Goal: Transaction & Acquisition: Purchase product/service

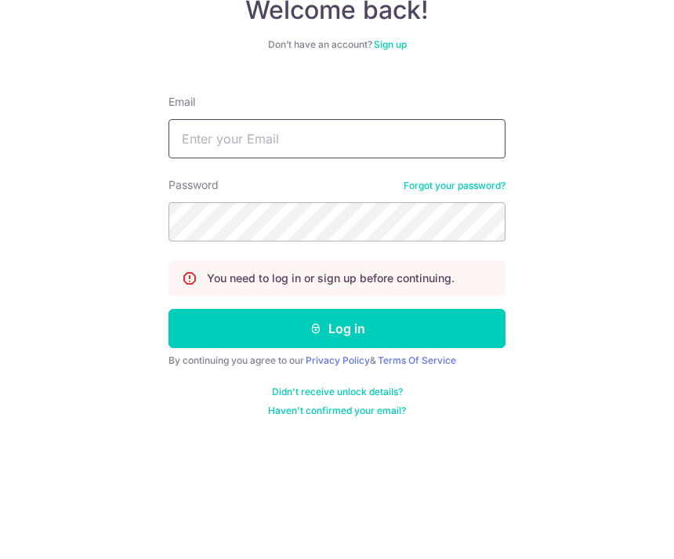
type input "[EMAIL_ADDRESS][DOMAIN_NAME]"
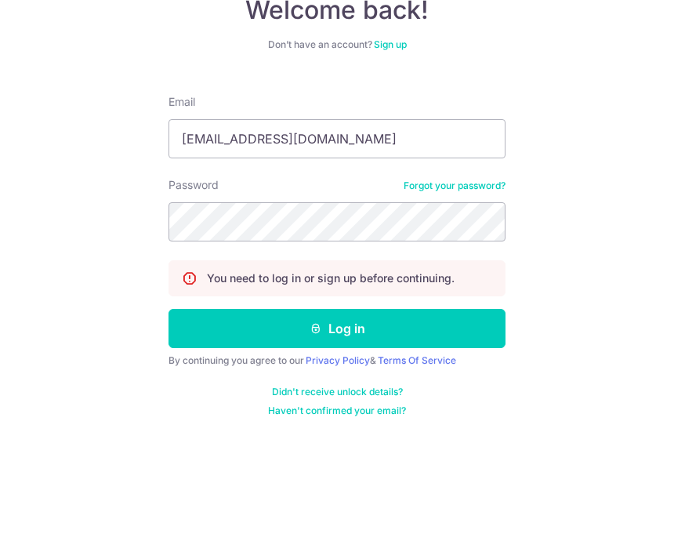
click at [337, 420] on button "Log in" at bounding box center [337, 439] width 337 height 39
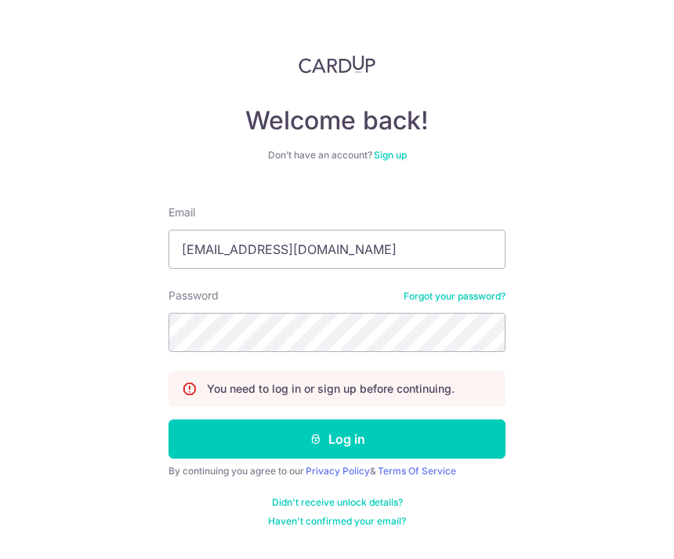
click at [361, 420] on button "Log in" at bounding box center [337, 439] width 337 height 39
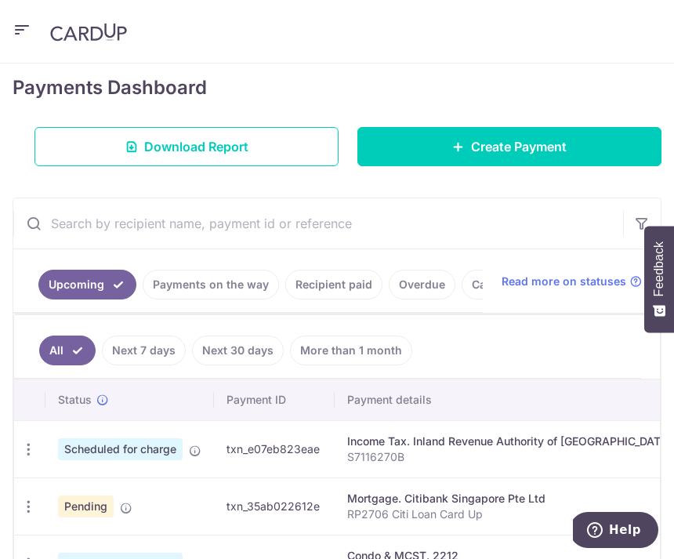
scroll to position [211, 0]
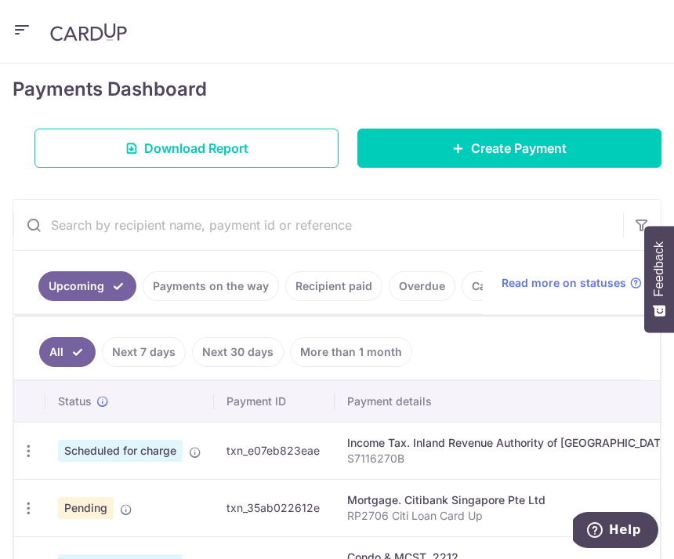
click at [511, 141] on span "Create Payment" at bounding box center [519, 148] width 96 height 19
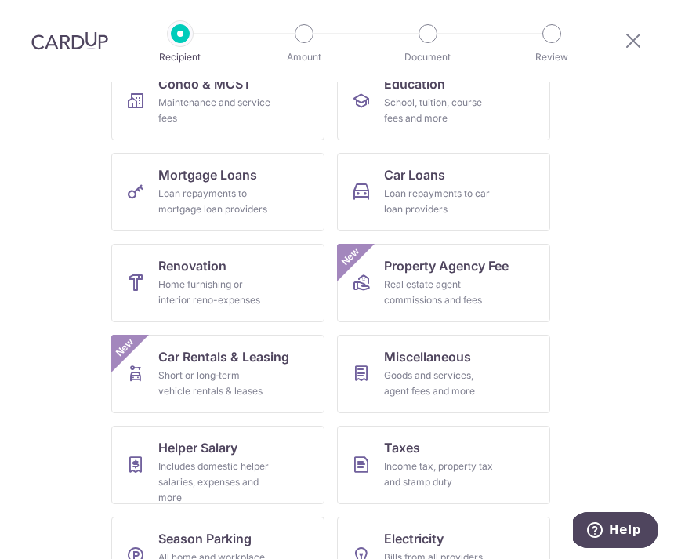
scroll to position [275, 0]
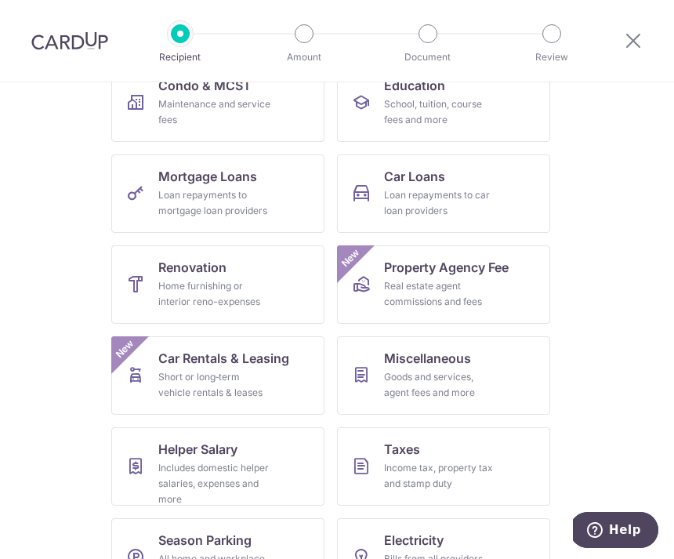
click at [489, 468] on div "Income tax, property tax and stamp duty" at bounding box center [440, 475] width 113 height 31
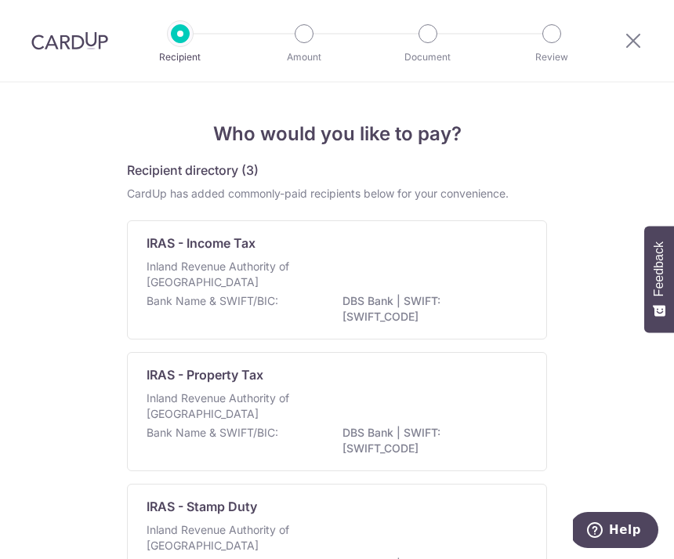
click at [432, 433] on p "DBS Bank | SWIFT: [SWIFT_CODE]" at bounding box center [431, 440] width 176 height 31
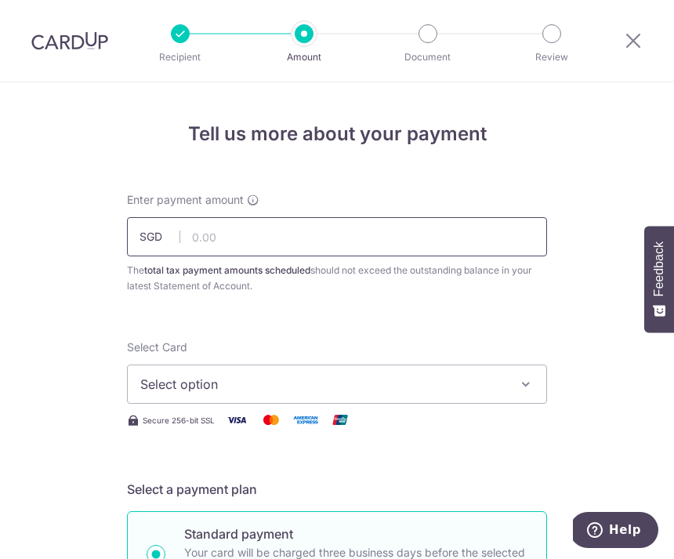
click at [225, 245] on input "text" at bounding box center [337, 236] width 420 height 39
click at [518, 379] on button "Select option" at bounding box center [337, 384] width 420 height 39
type input "2,520.00"
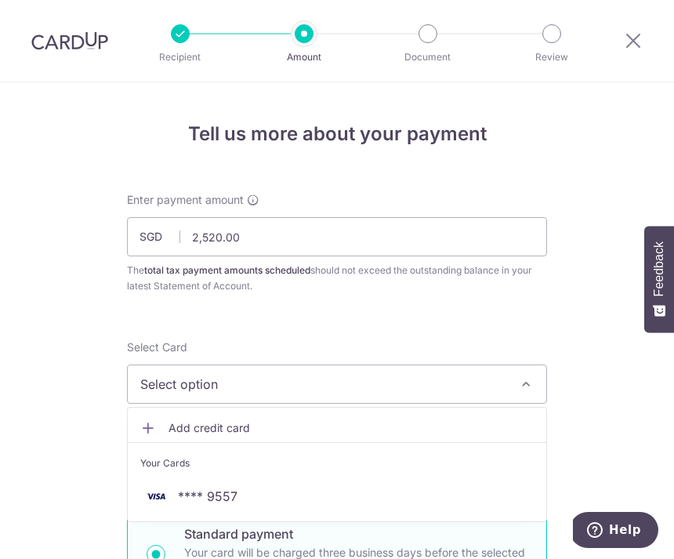
click at [234, 492] on span "**** 9557" at bounding box center [208, 496] width 60 height 19
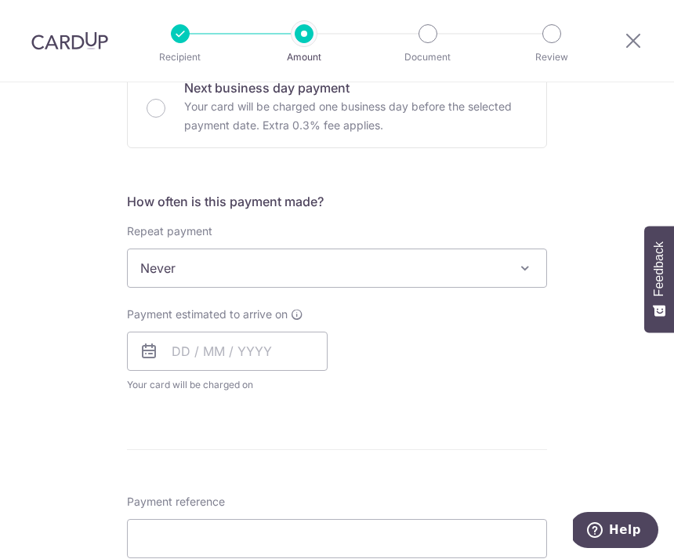
scroll to position [540, 0]
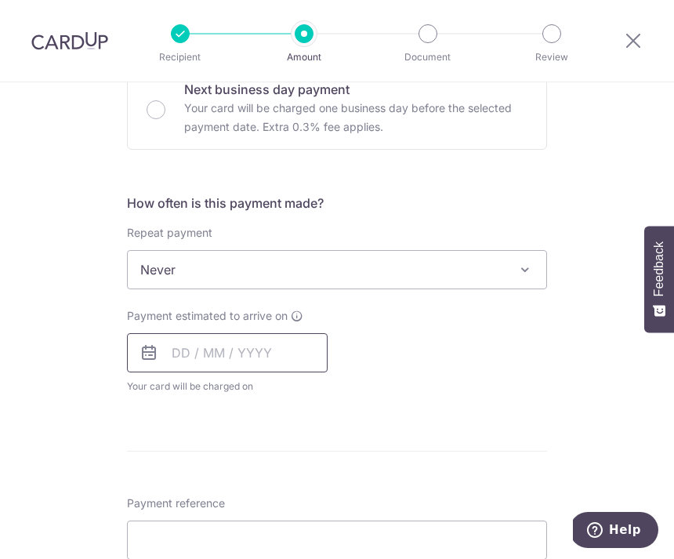
click at [207, 351] on input "text" at bounding box center [227, 352] width 201 height 39
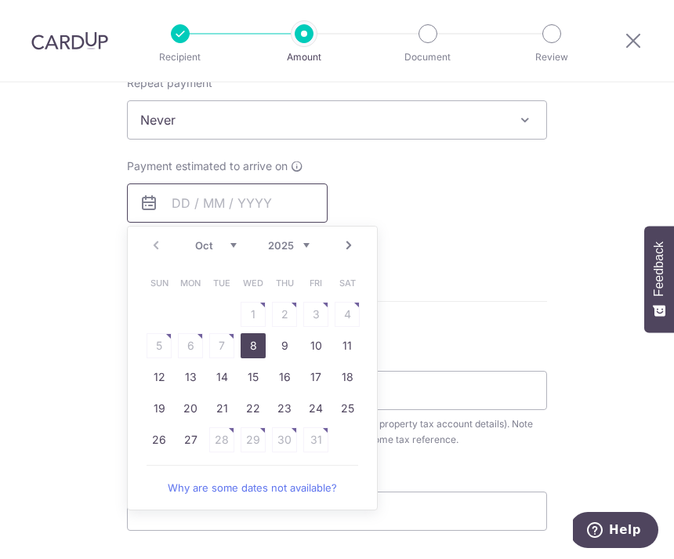
scroll to position [689, 0]
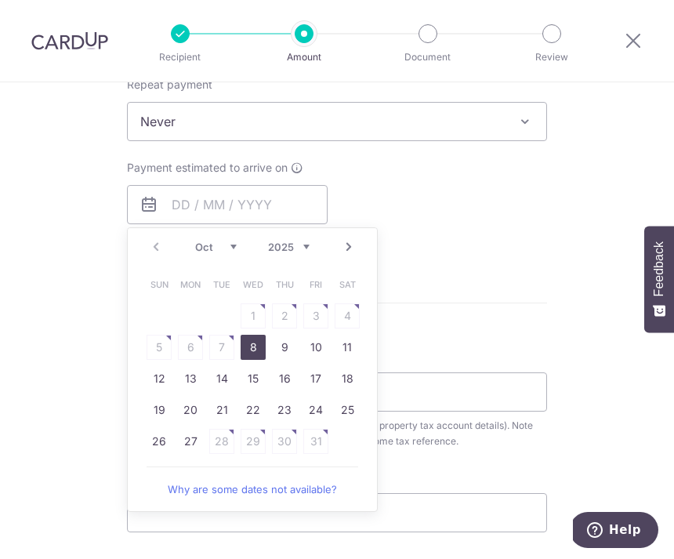
click at [227, 348] on table "Sun Mon Tue Wed Thu Fri Sat 1 2 3 4 5 6 7 8 9 10 11 12 13 14 15 16 17 18 19 20 …" at bounding box center [254, 363] width 220 height 188
click at [253, 348] on link "8" at bounding box center [253, 347] width 25 height 25
type input "[DATE]"
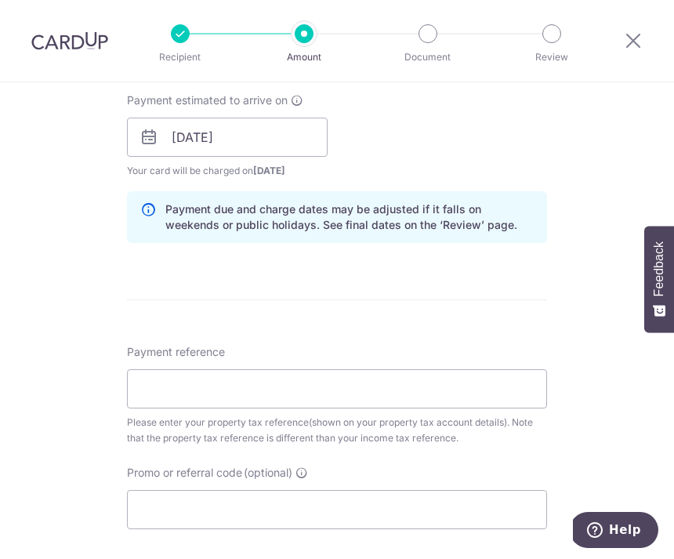
scroll to position [757, 0]
click at [178, 390] on input "Payment reference" at bounding box center [337, 388] width 420 height 39
type input "P"
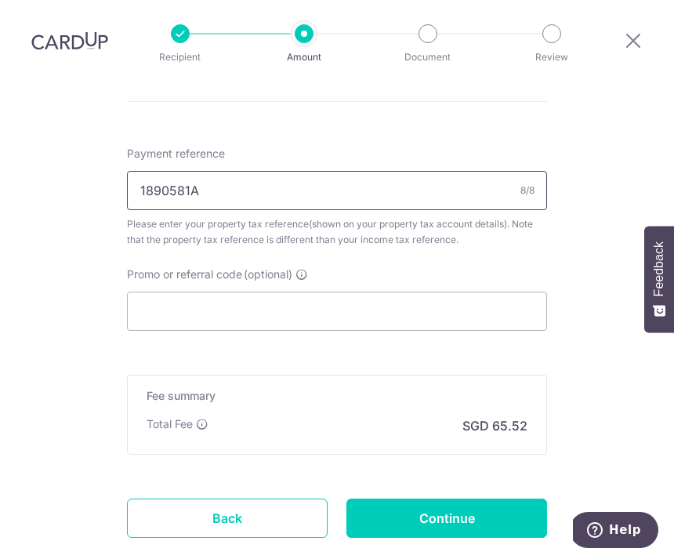
scroll to position [957, 0]
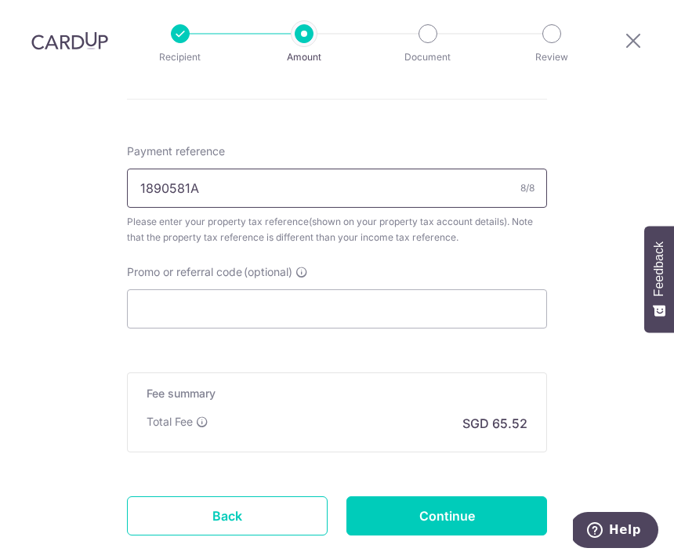
type input "1890581A"
click at [253, 312] on input "Promo or referral code (optional)" at bounding box center [337, 308] width 420 height 39
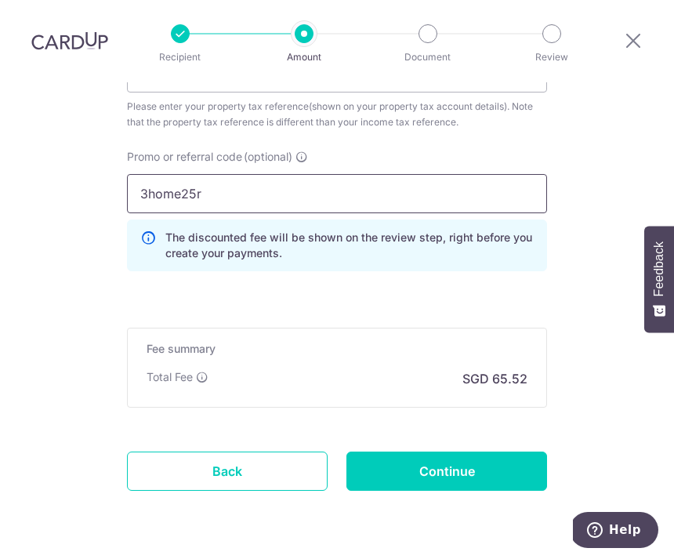
scroll to position [1071, 0]
type input "3home25r"
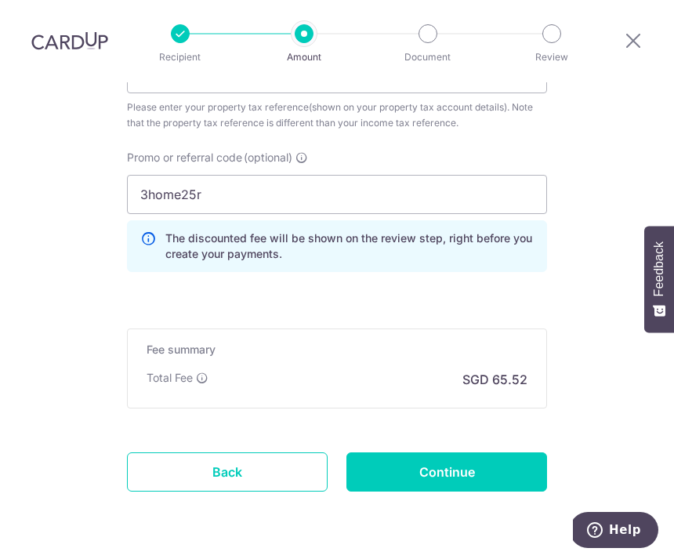
click at [461, 471] on input "Continue" at bounding box center [447, 472] width 201 height 39
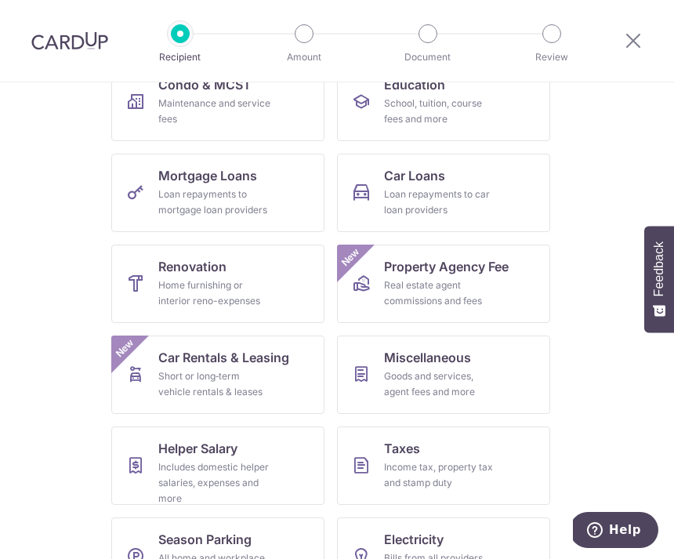
scroll to position [323, 0]
click at [490, 284] on div "Real estate agent commissions and fees" at bounding box center [440, 293] width 113 height 31
click at [207, 382] on div "Short or long‑term vehicle rentals & leases" at bounding box center [214, 384] width 113 height 31
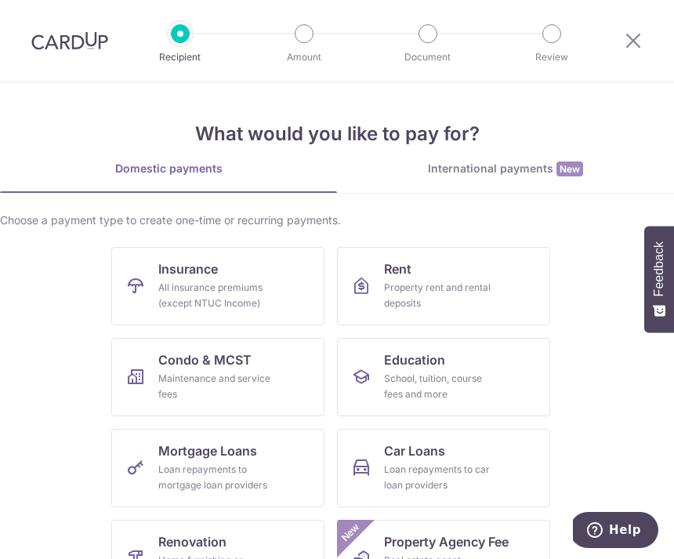
click at [485, 369] on link "Education School, tuition, course fees and more" at bounding box center [443, 377] width 213 height 78
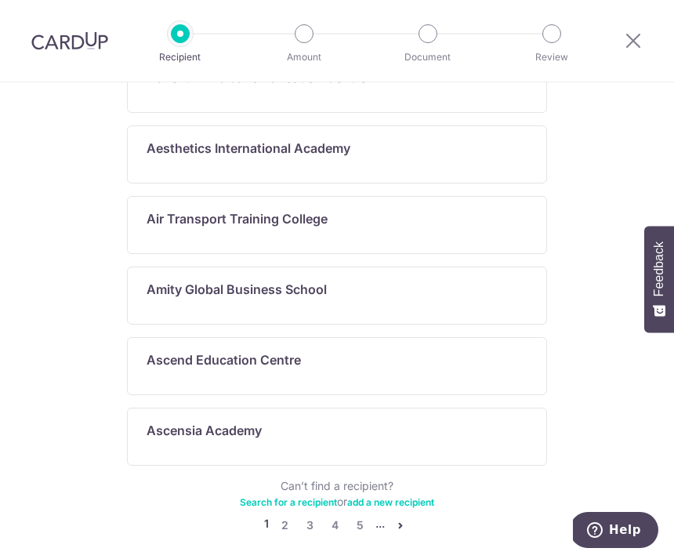
scroll to position [834, 0]
click at [391, 497] on link "add a new recipient" at bounding box center [390, 503] width 87 height 12
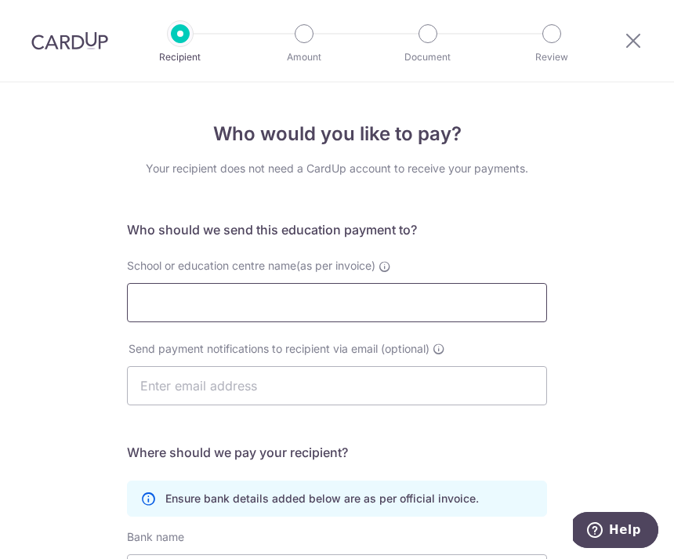
click at [400, 315] on input "School or education centre name(as per invoice)" at bounding box center [337, 302] width 420 height 39
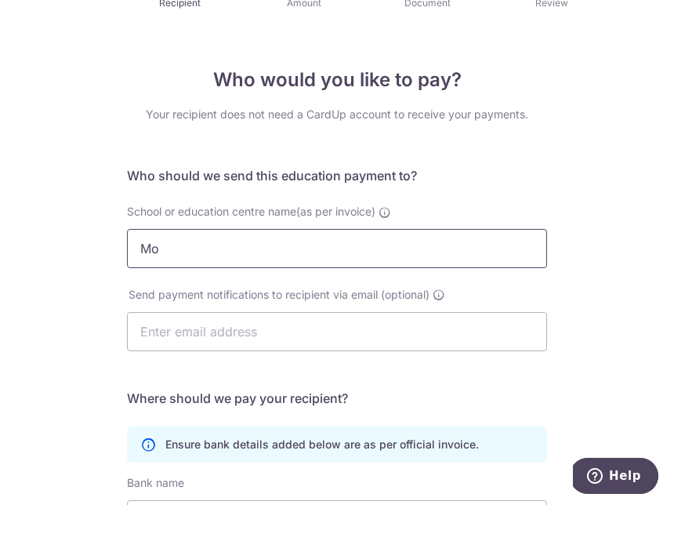
type input "M"
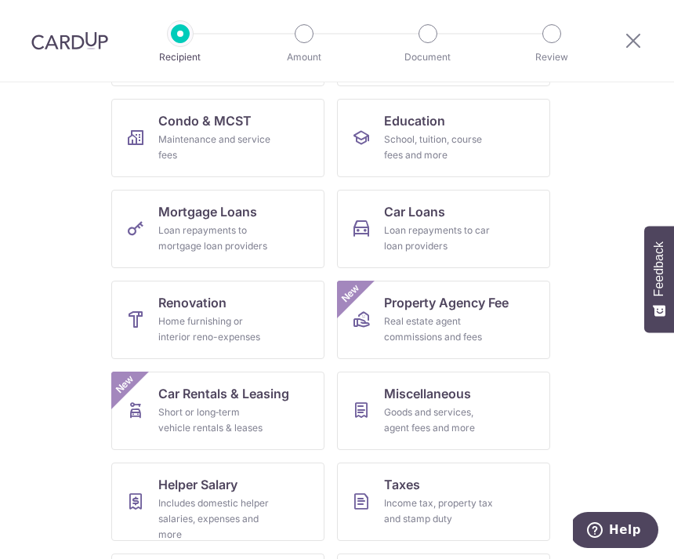
scroll to position [272, 0]
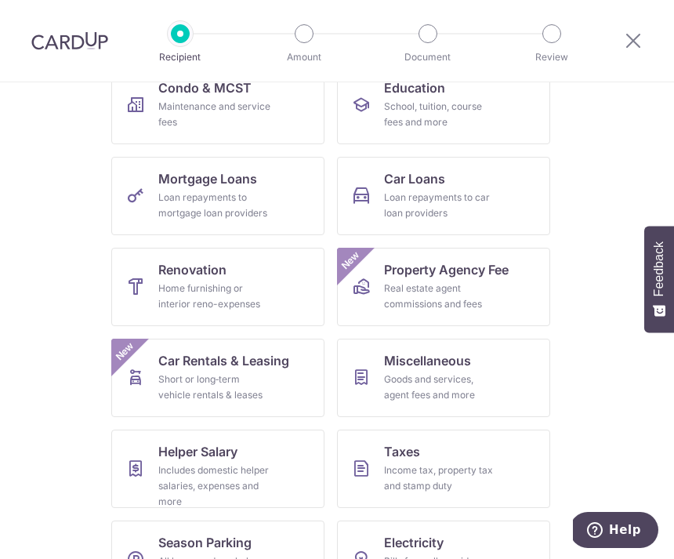
click at [492, 475] on div "Income tax, property tax and stamp duty" at bounding box center [440, 478] width 113 height 31
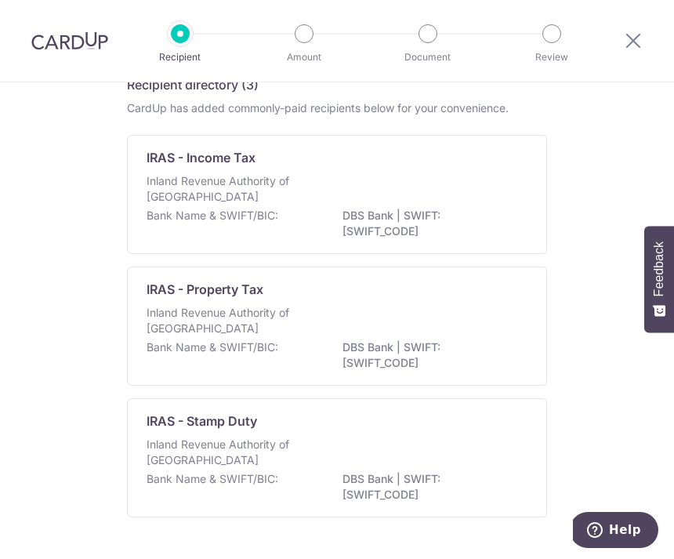
scroll to position [85, 0]
click at [465, 336] on div "Inland Revenue Authority of Singapore" at bounding box center [337, 323] width 381 height 35
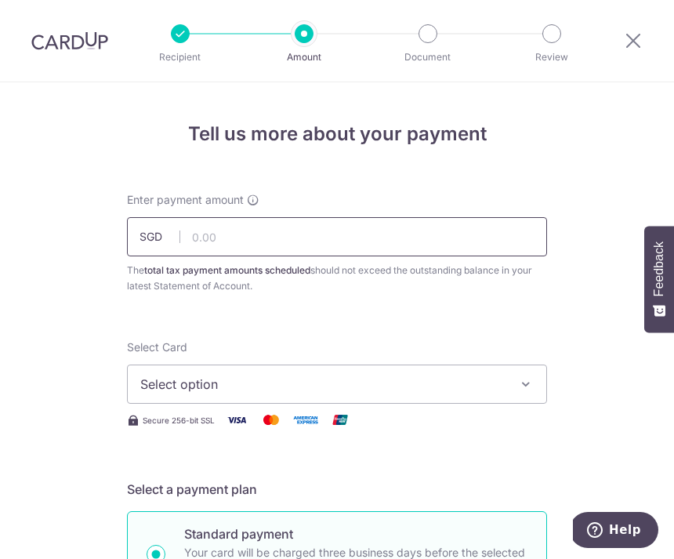
click at [242, 235] on input "text" at bounding box center [337, 236] width 420 height 39
click at [514, 378] on button "Select option" at bounding box center [337, 384] width 420 height 39
type input "2,520.00"
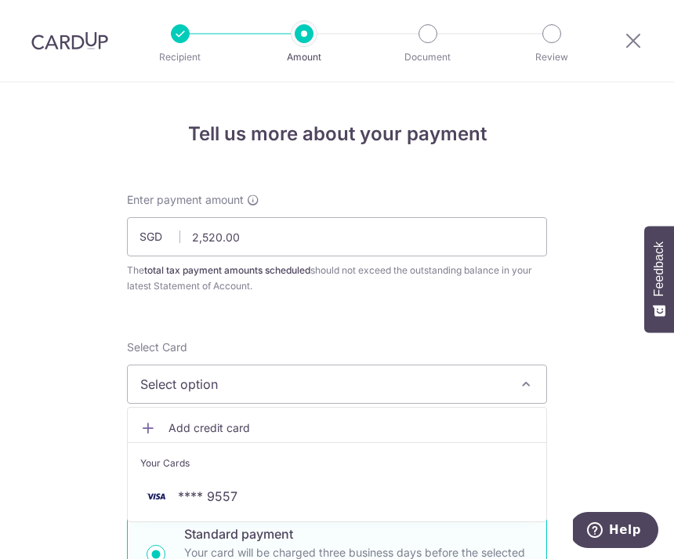
click at [263, 487] on span "**** 9557" at bounding box center [337, 496] width 394 height 19
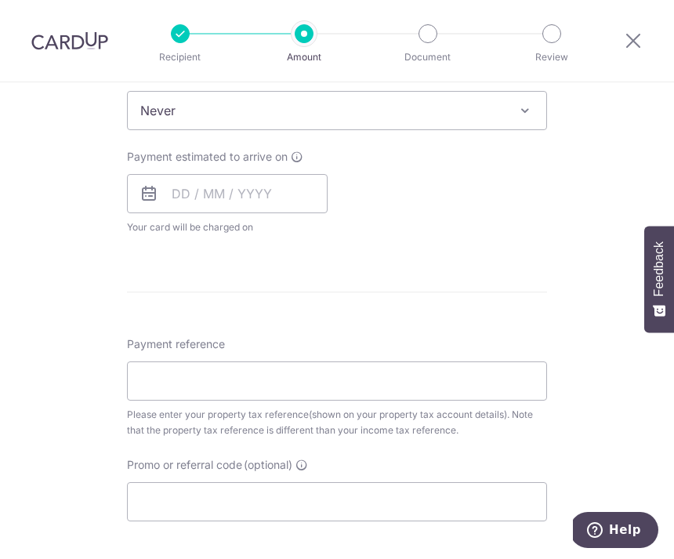
scroll to position [689, 0]
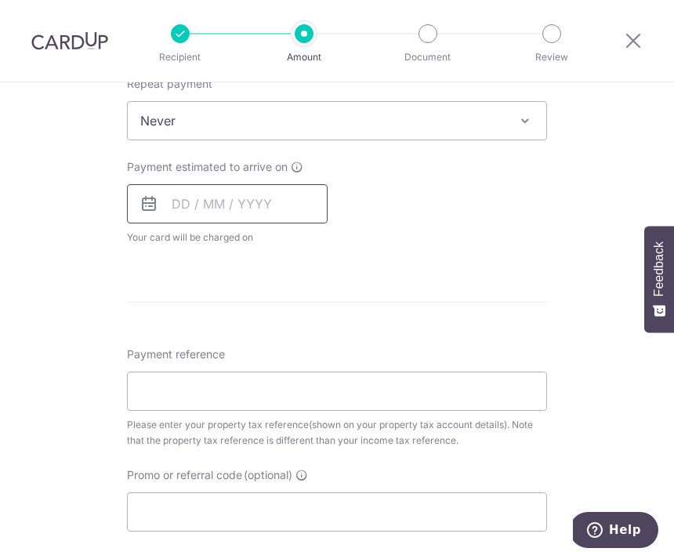
click at [207, 206] on input "text" at bounding box center [227, 203] width 201 height 39
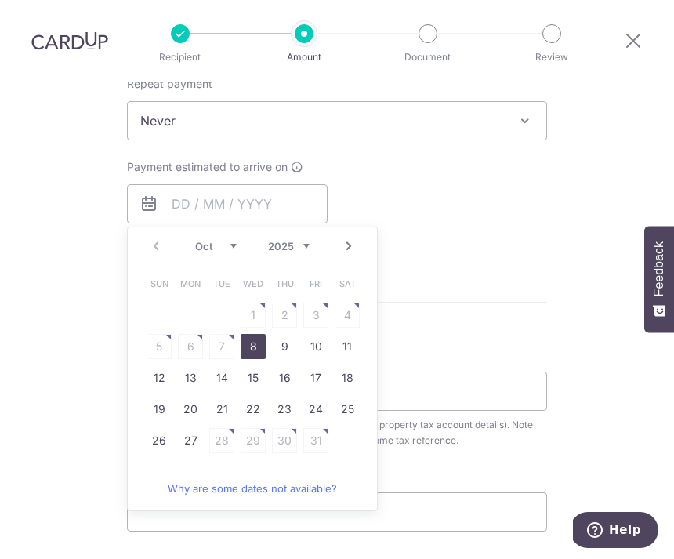
click at [253, 348] on link "8" at bounding box center [253, 346] width 25 height 25
type input "[DATE]"
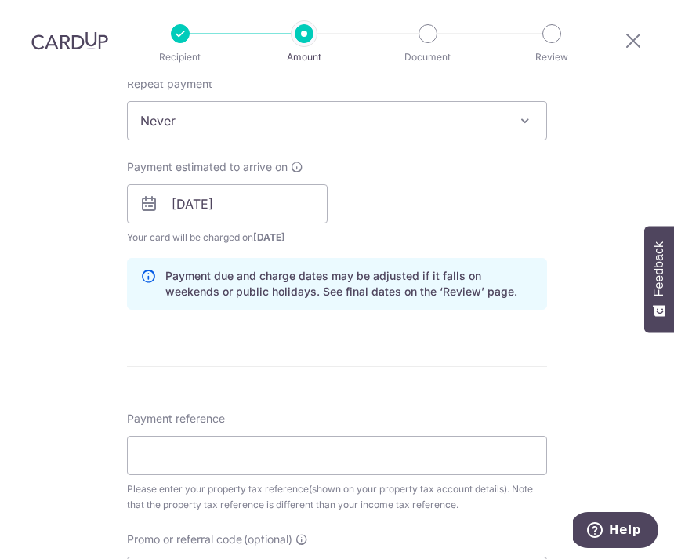
scroll to position [826, 0]
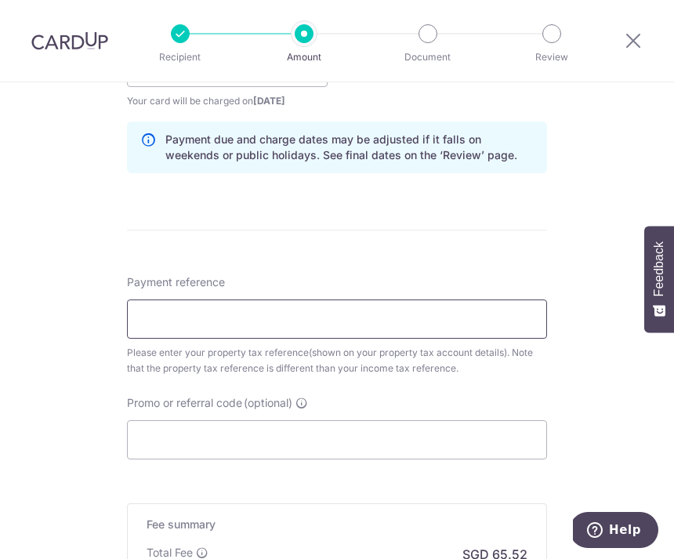
click at [195, 319] on input "Payment reference" at bounding box center [337, 319] width 420 height 39
type input "1890581A"
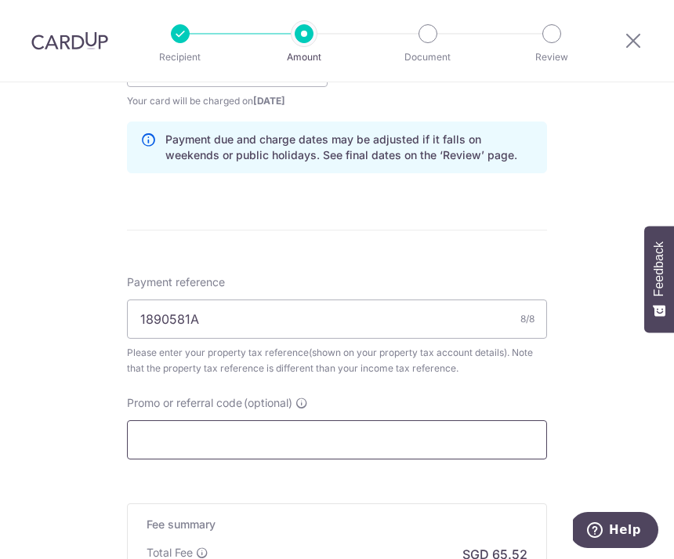
click at [164, 438] on input "Promo or referral code (optional)" at bounding box center [337, 439] width 420 height 39
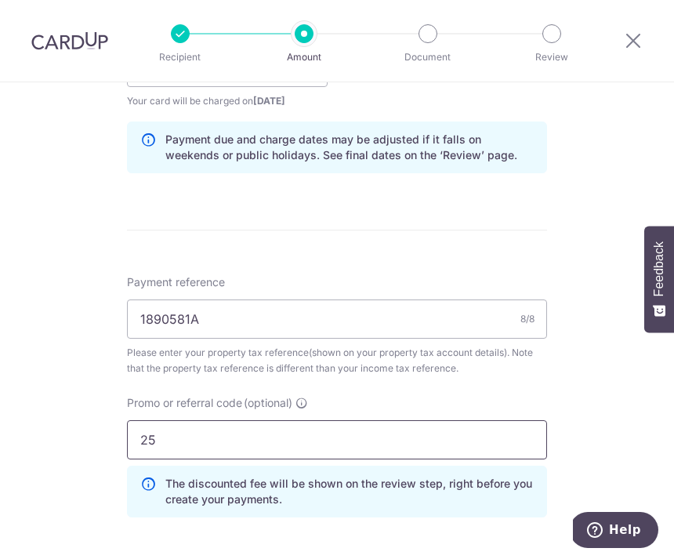
type input "2"
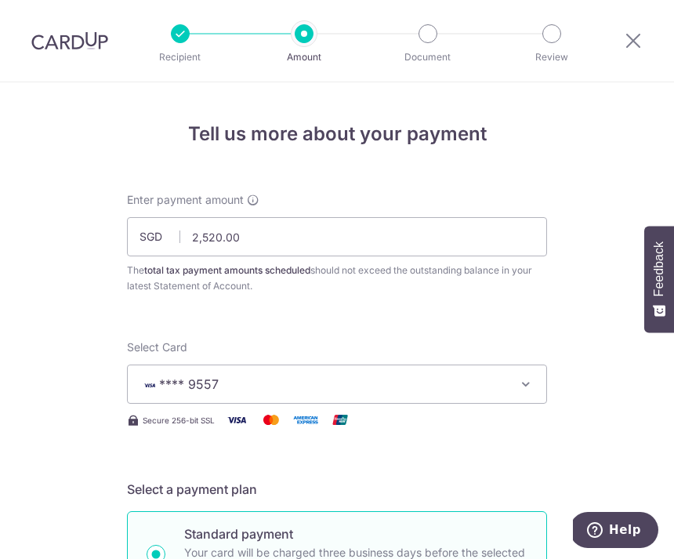
scroll to position [0, 0]
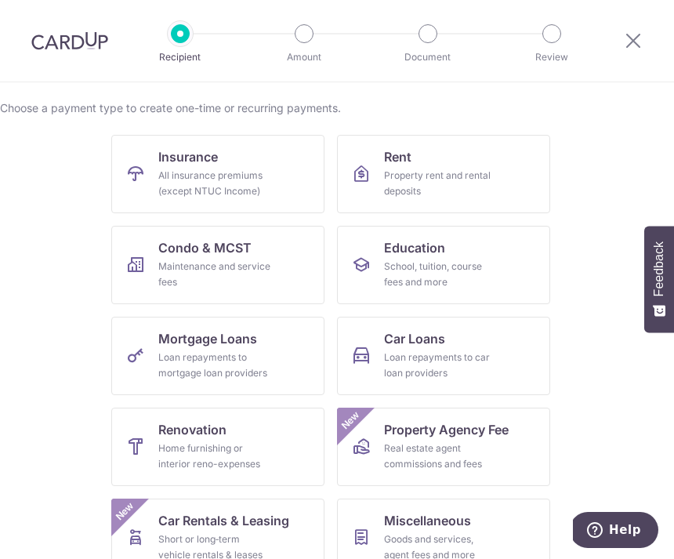
scroll to position [165, 0]
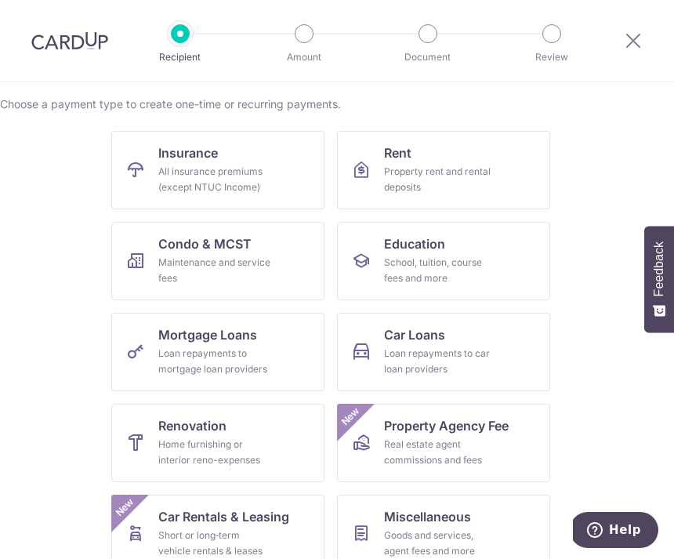
click at [56, 37] on img at bounding box center [69, 40] width 77 height 19
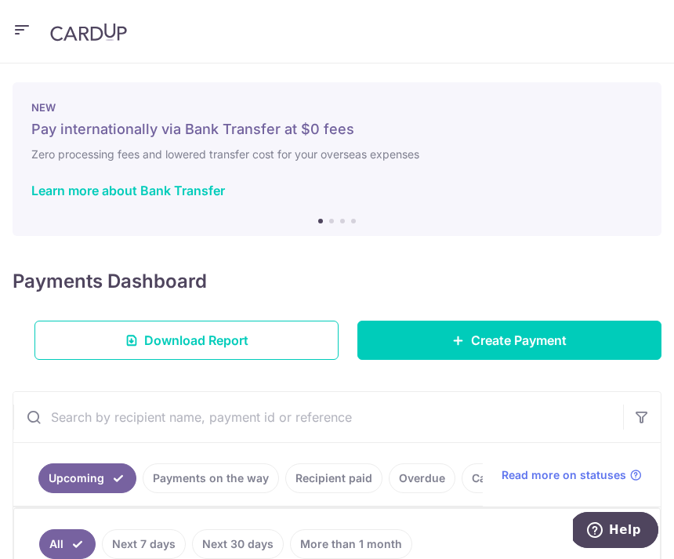
click at [526, 339] on span "Create Payment" at bounding box center [519, 340] width 96 height 19
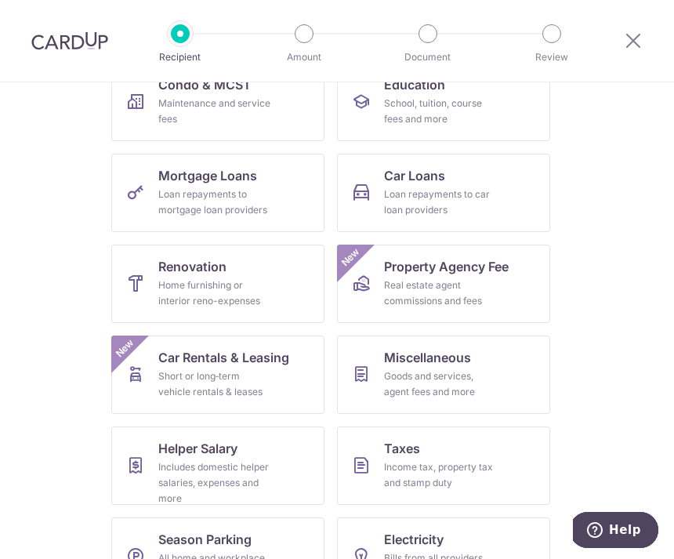
scroll to position [275, 0]
click at [434, 464] on div "Income tax, property tax and stamp duty" at bounding box center [440, 475] width 113 height 31
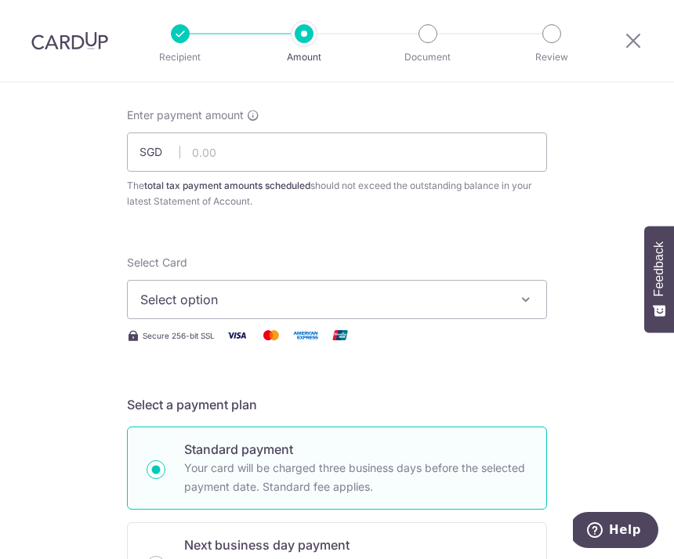
scroll to position [71, 0]
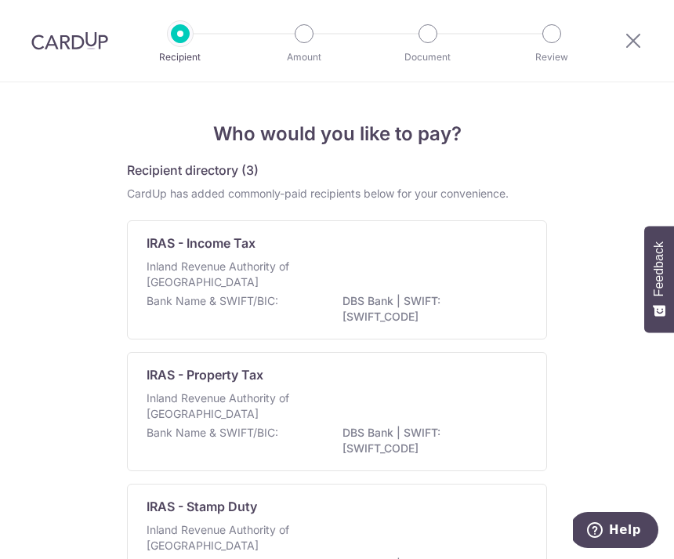
click at [434, 424] on div "Inland Revenue Authority of [GEOGRAPHIC_DATA]" at bounding box center [337, 408] width 381 height 35
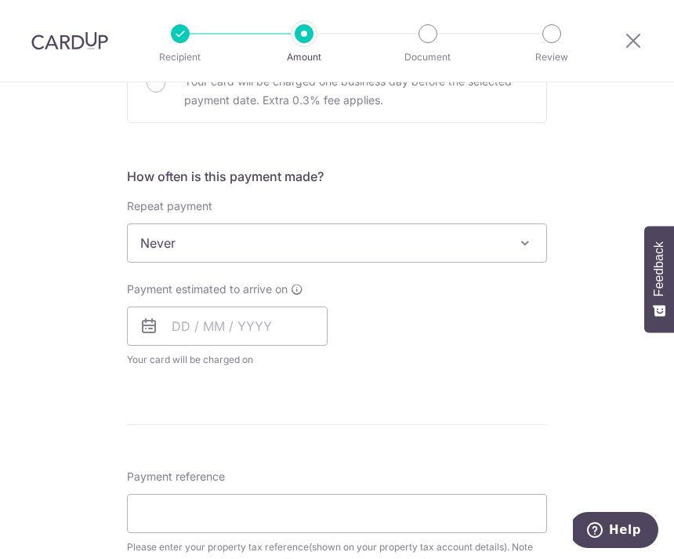
scroll to position [734, 0]
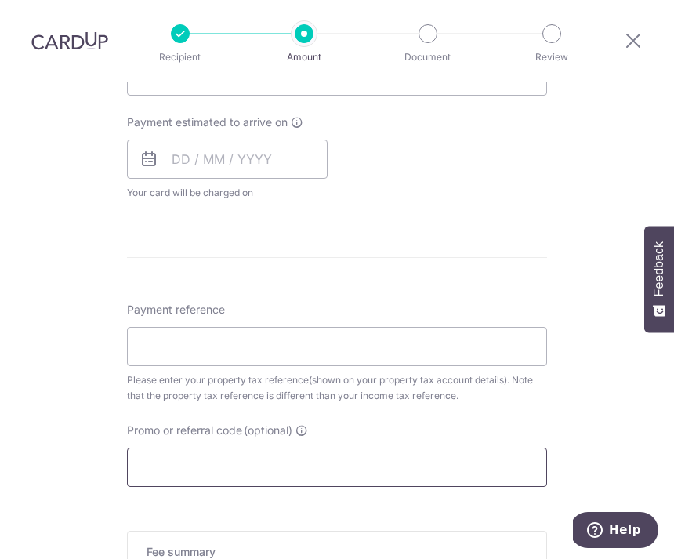
click at [187, 464] on input "Promo or referral code (optional)" at bounding box center [337, 467] width 420 height 39
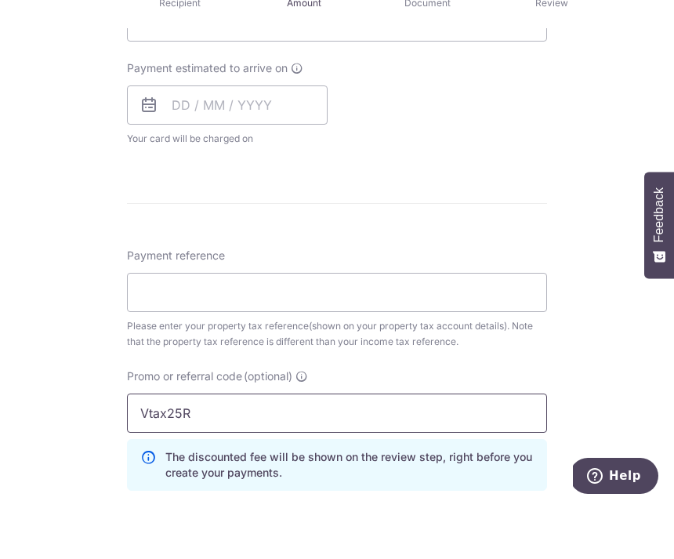
type input "Vtax25R"
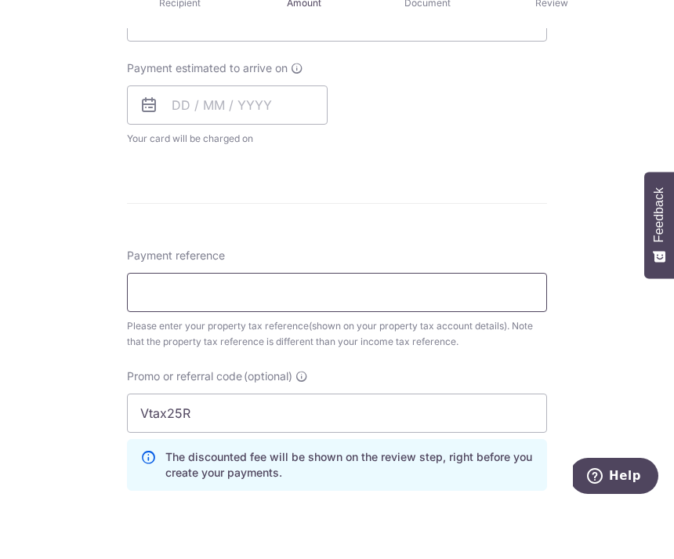
click at [162, 327] on input "Payment reference" at bounding box center [337, 346] width 420 height 39
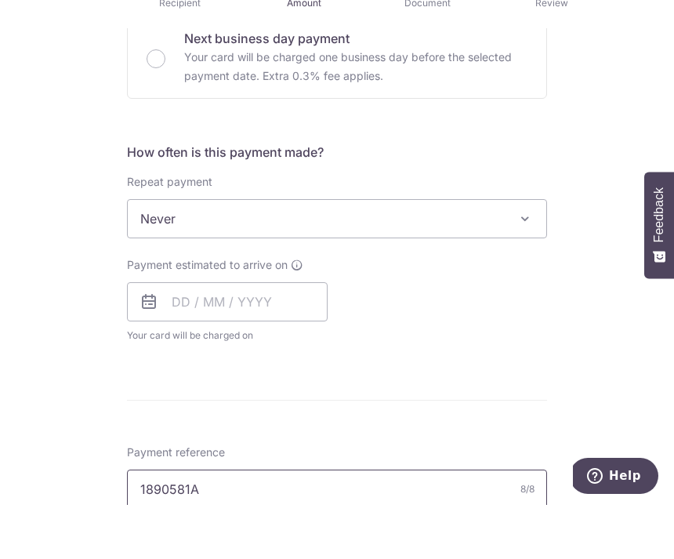
scroll to position [540, 0]
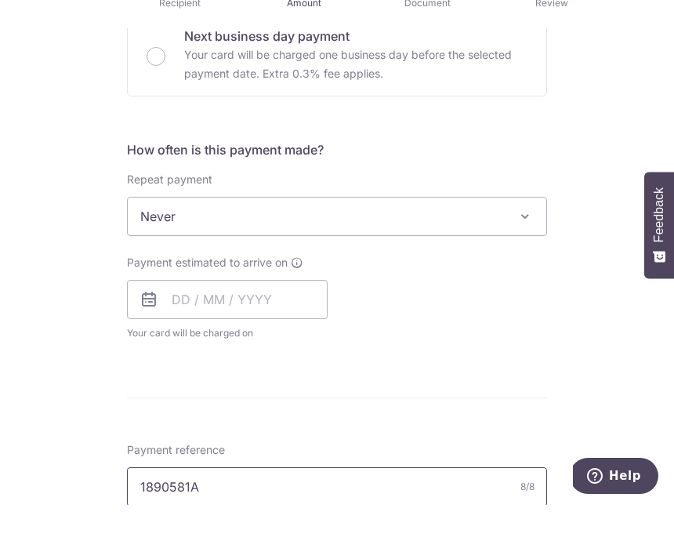
type input "1890581A"
click at [230, 334] on input "text" at bounding box center [227, 353] width 201 height 39
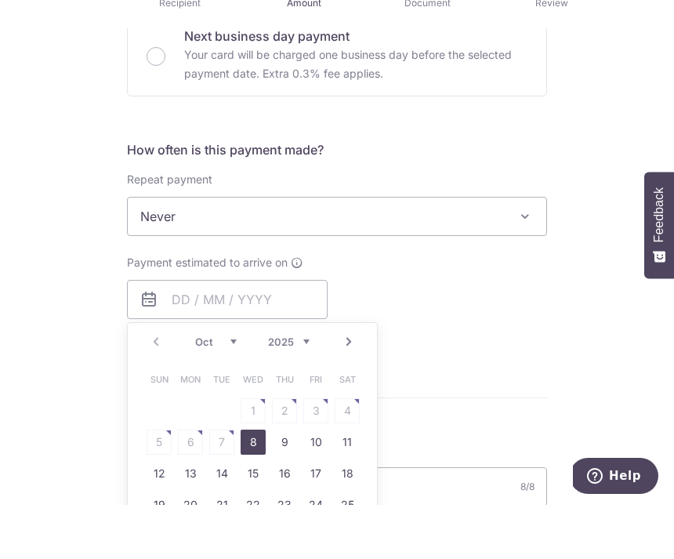
click at [251, 484] on link "8" at bounding box center [253, 496] width 25 height 25
type input "[DATE]"
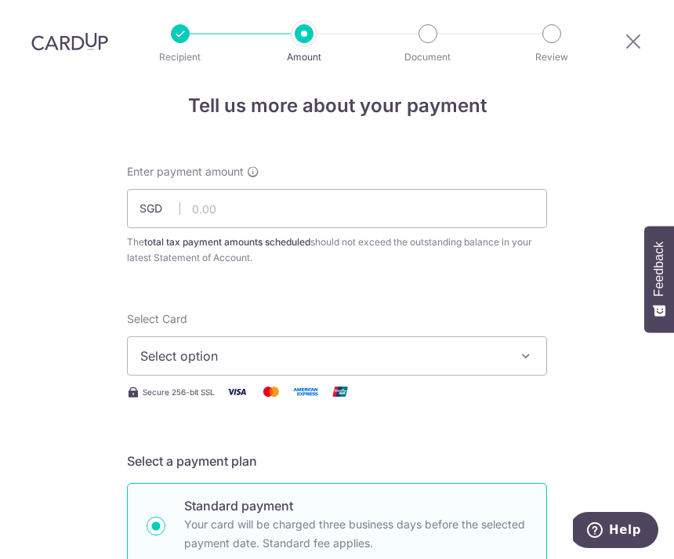
scroll to position [16, 0]
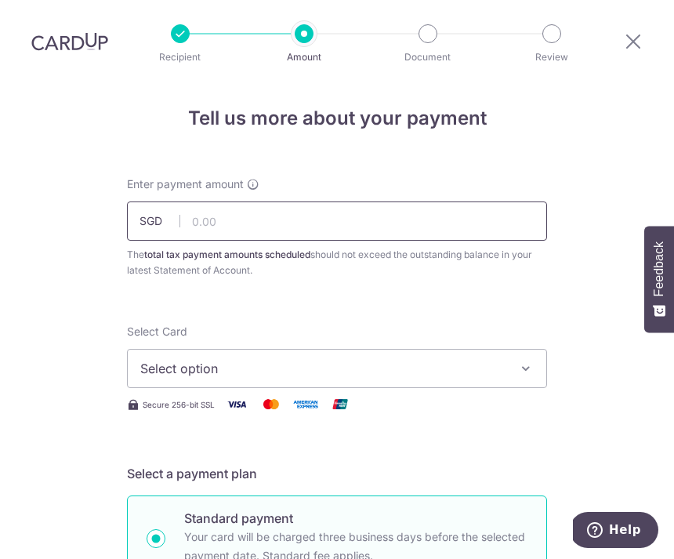
click at [211, 202] on input "text" at bounding box center [337, 221] width 420 height 39
click at [530, 361] on icon "button" at bounding box center [526, 369] width 16 height 16
type input "2,520.00"
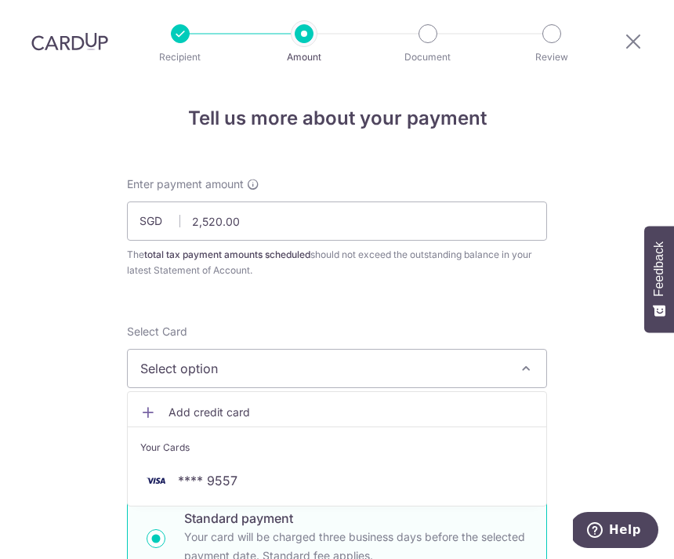
click at [234, 471] on span "**** 9557" at bounding box center [208, 480] width 60 height 19
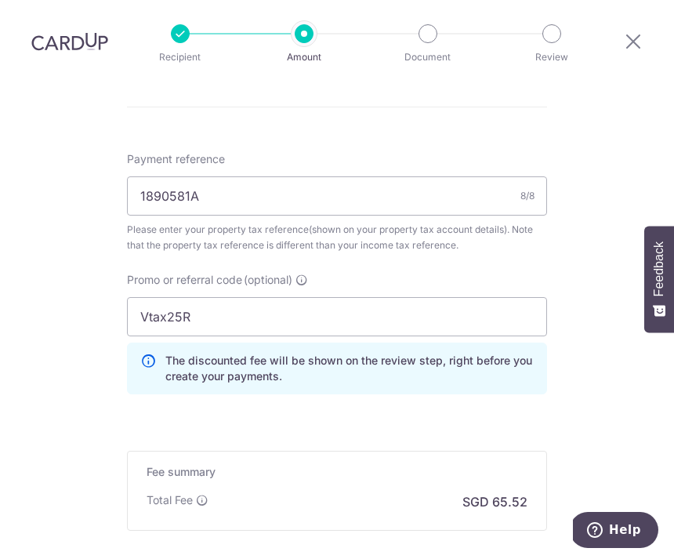
scroll to position [1066, 0]
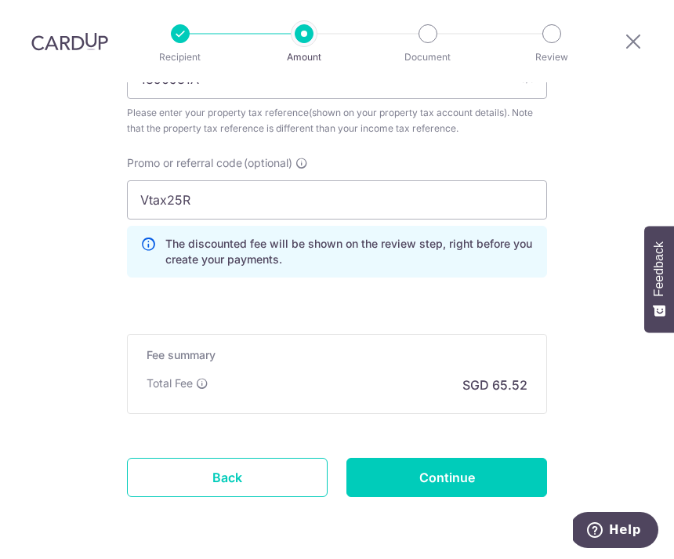
click at [463, 458] on input "Continue" at bounding box center [447, 477] width 201 height 39
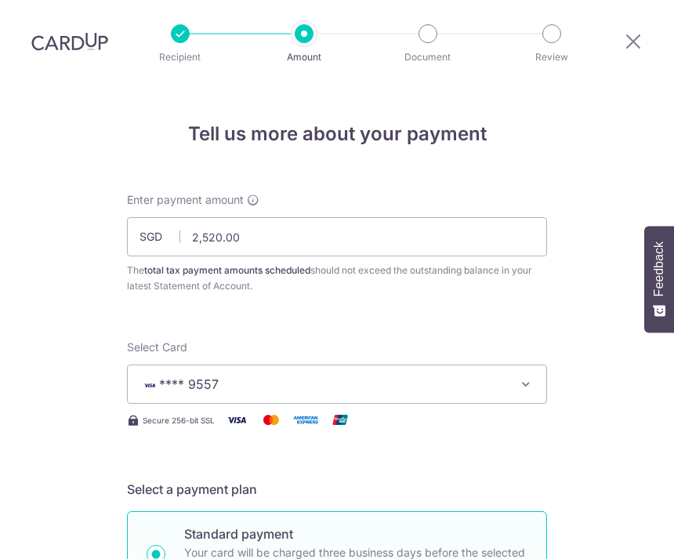
scroll to position [1093, 0]
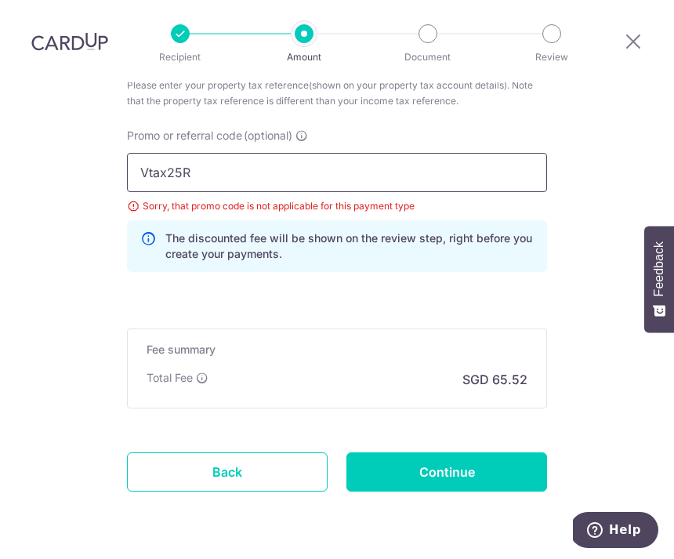
click at [248, 153] on input "Vtax25R" at bounding box center [337, 172] width 420 height 39
type input "V"
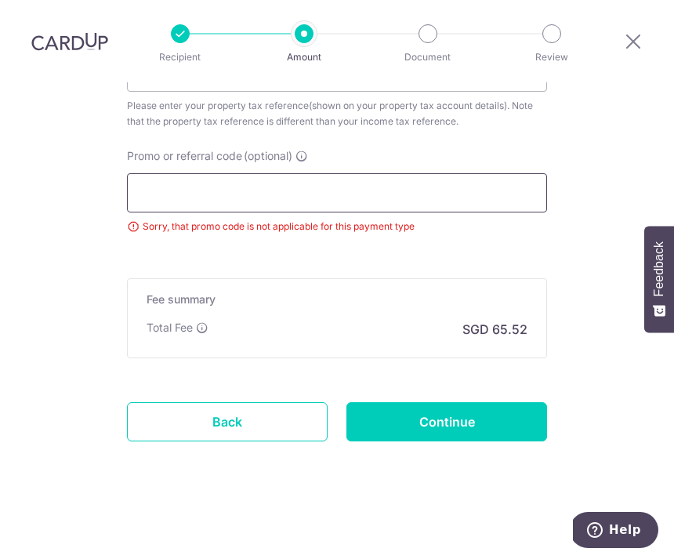
scroll to position [1023, 0]
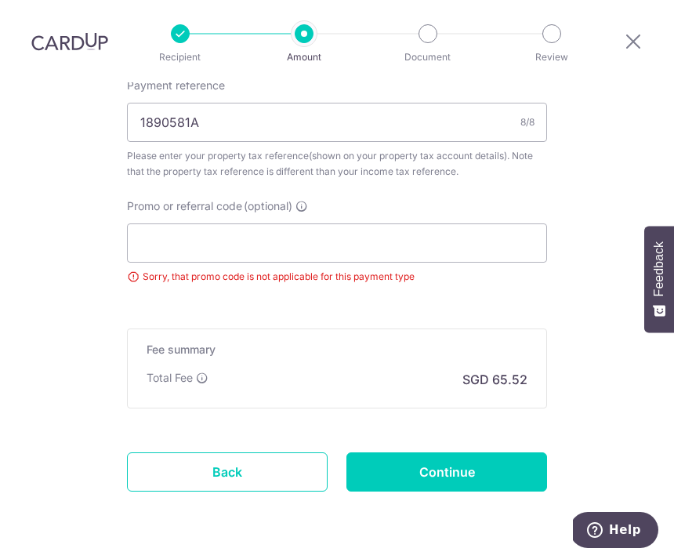
click at [448, 453] on input "Continue" at bounding box center [447, 472] width 201 height 39
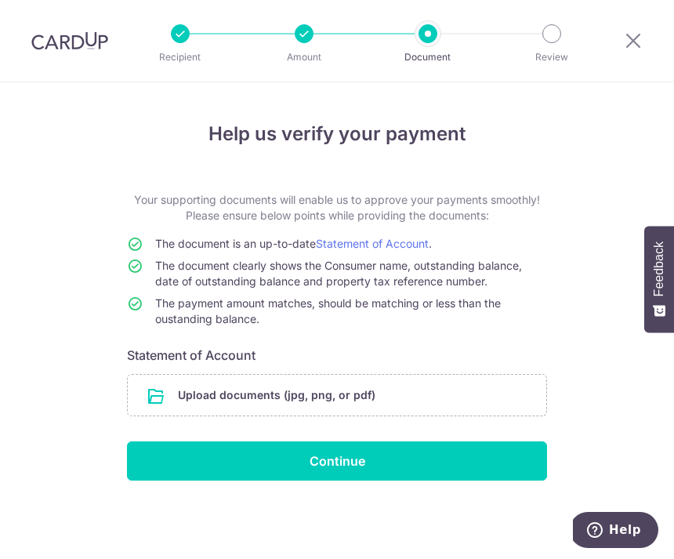
click at [640, 245] on div "Help us verify your payment Your supporting documents will enable us to approve…" at bounding box center [337, 320] width 674 height 477
